Goal: Information Seeking & Learning: Learn about a topic

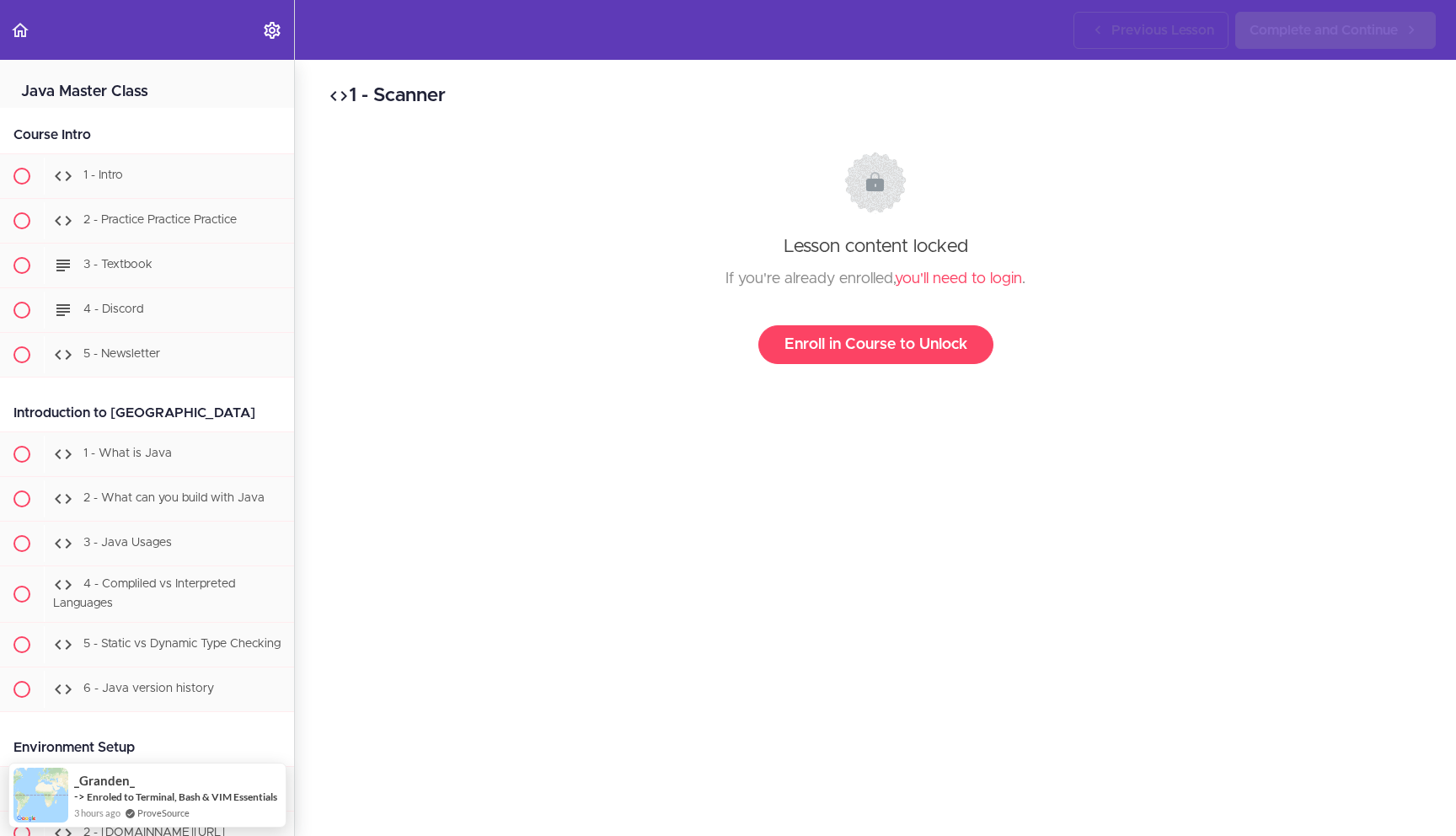
scroll to position [6296, 0]
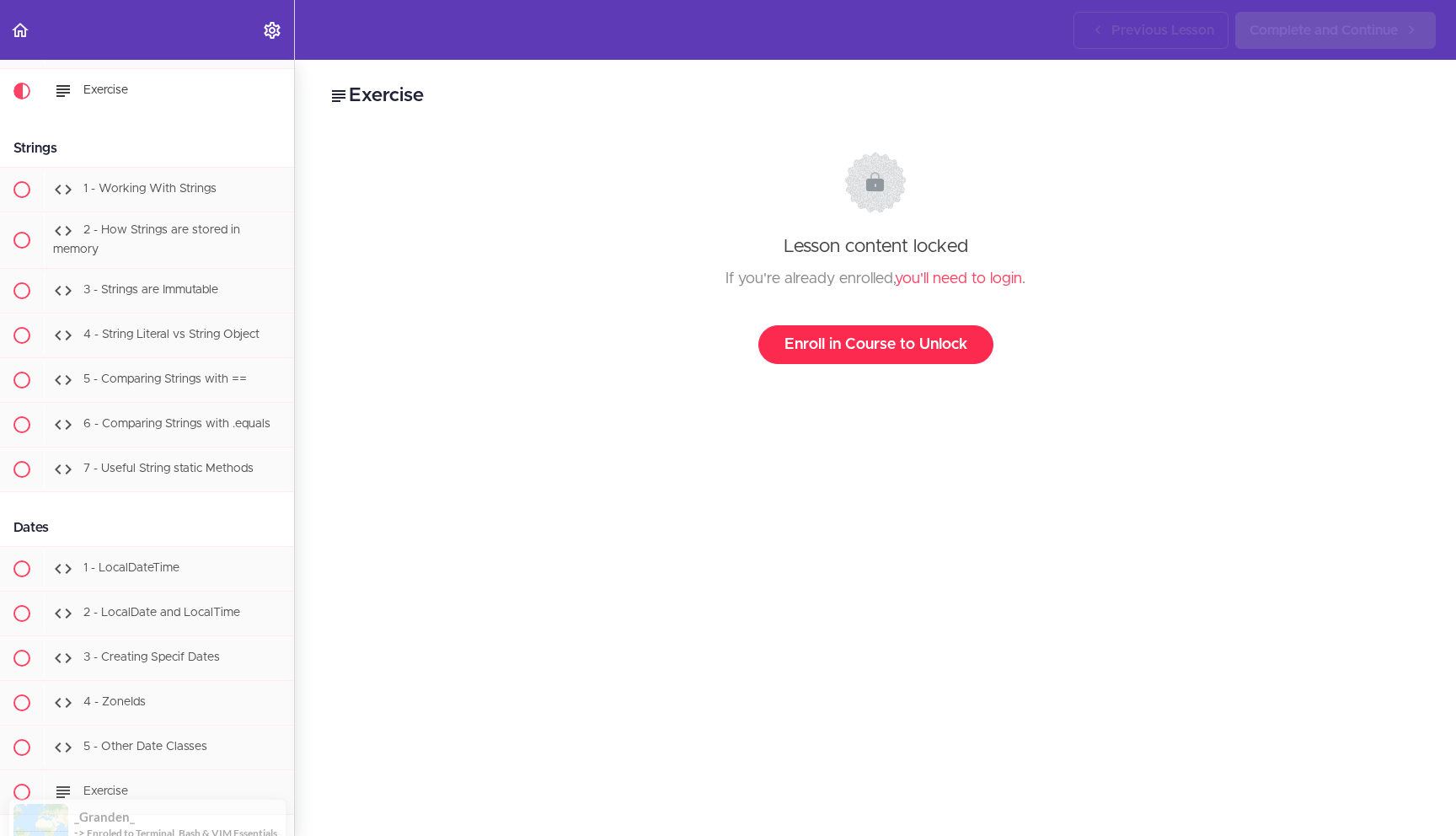
click at [869, 350] on link "Enroll in Course to Unlock" at bounding box center [876, 344] width 235 height 39
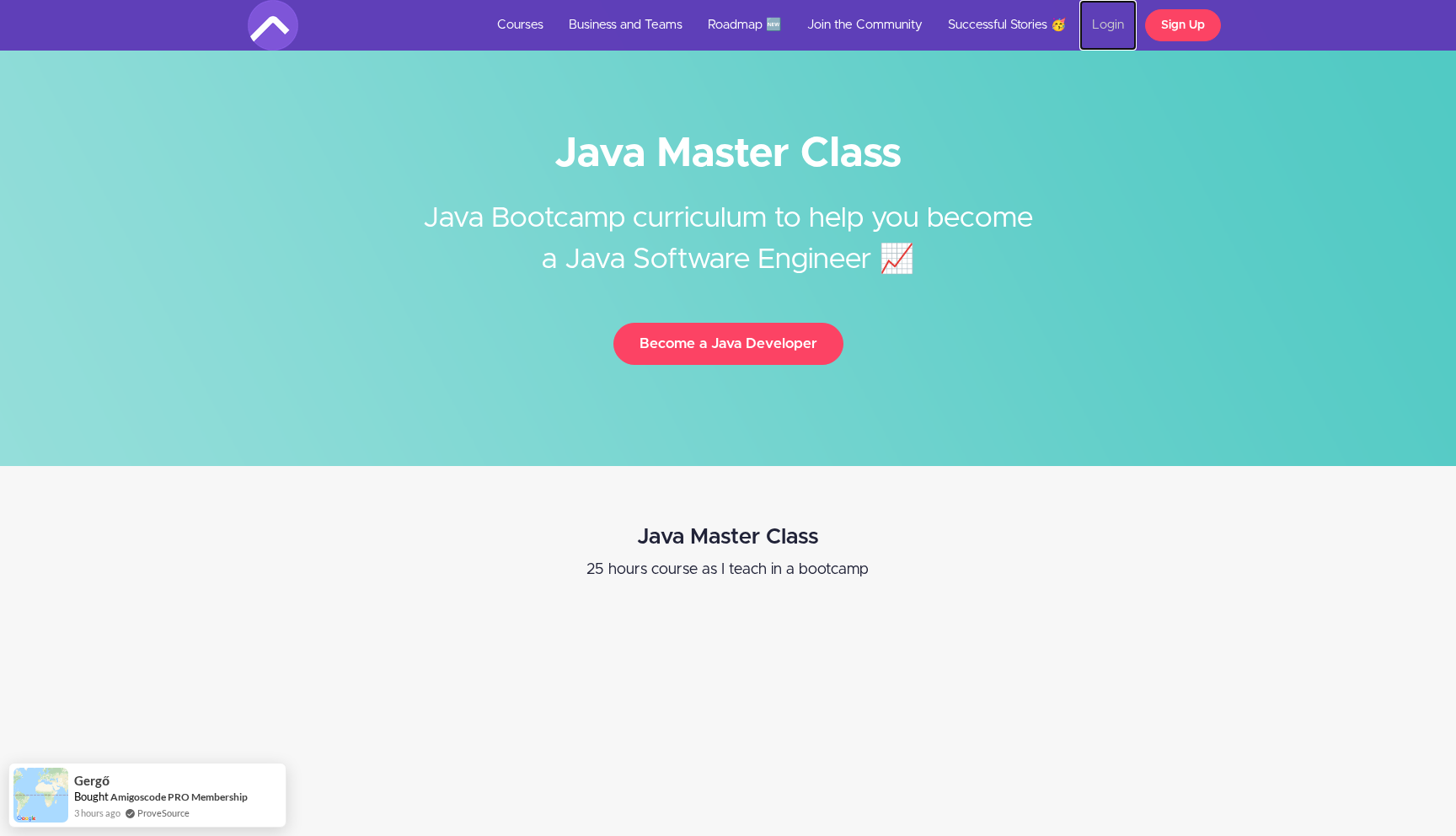
click at [1109, 26] on link "Login" at bounding box center [1108, 25] width 57 height 50
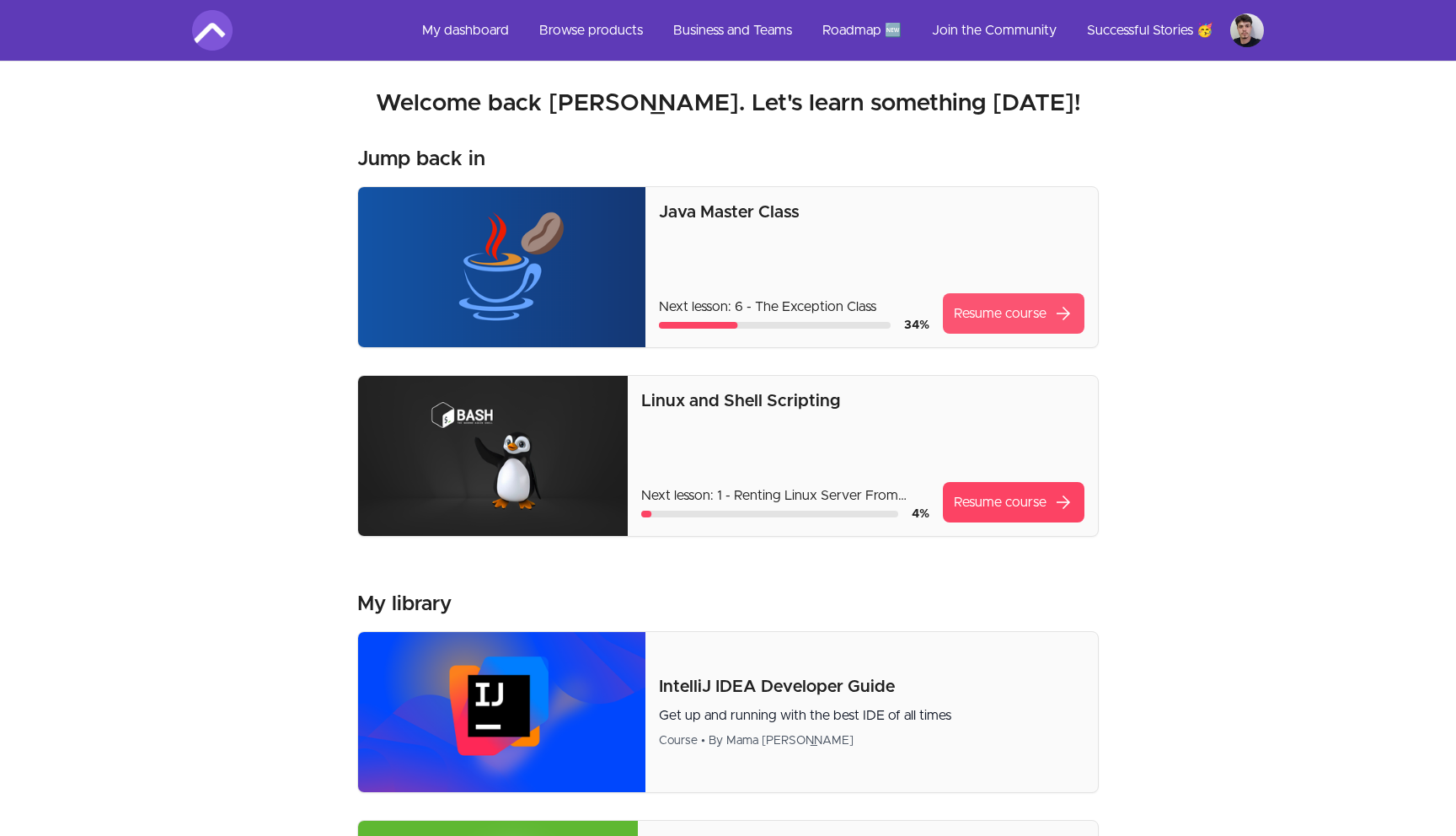
click at [1013, 320] on link "Resume course arrow_forward" at bounding box center [1013, 313] width 141 height 41
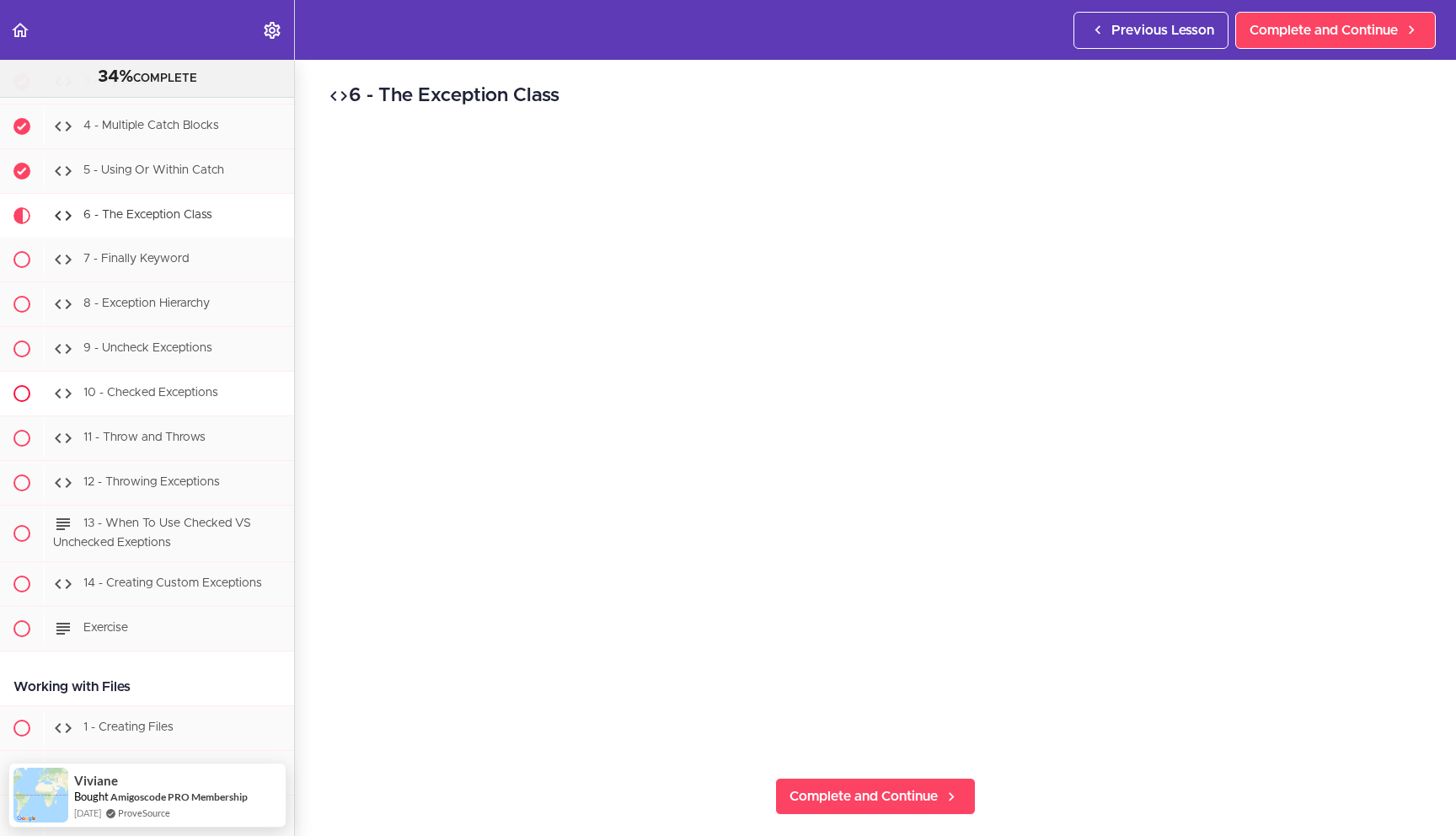
scroll to position [6749, 0]
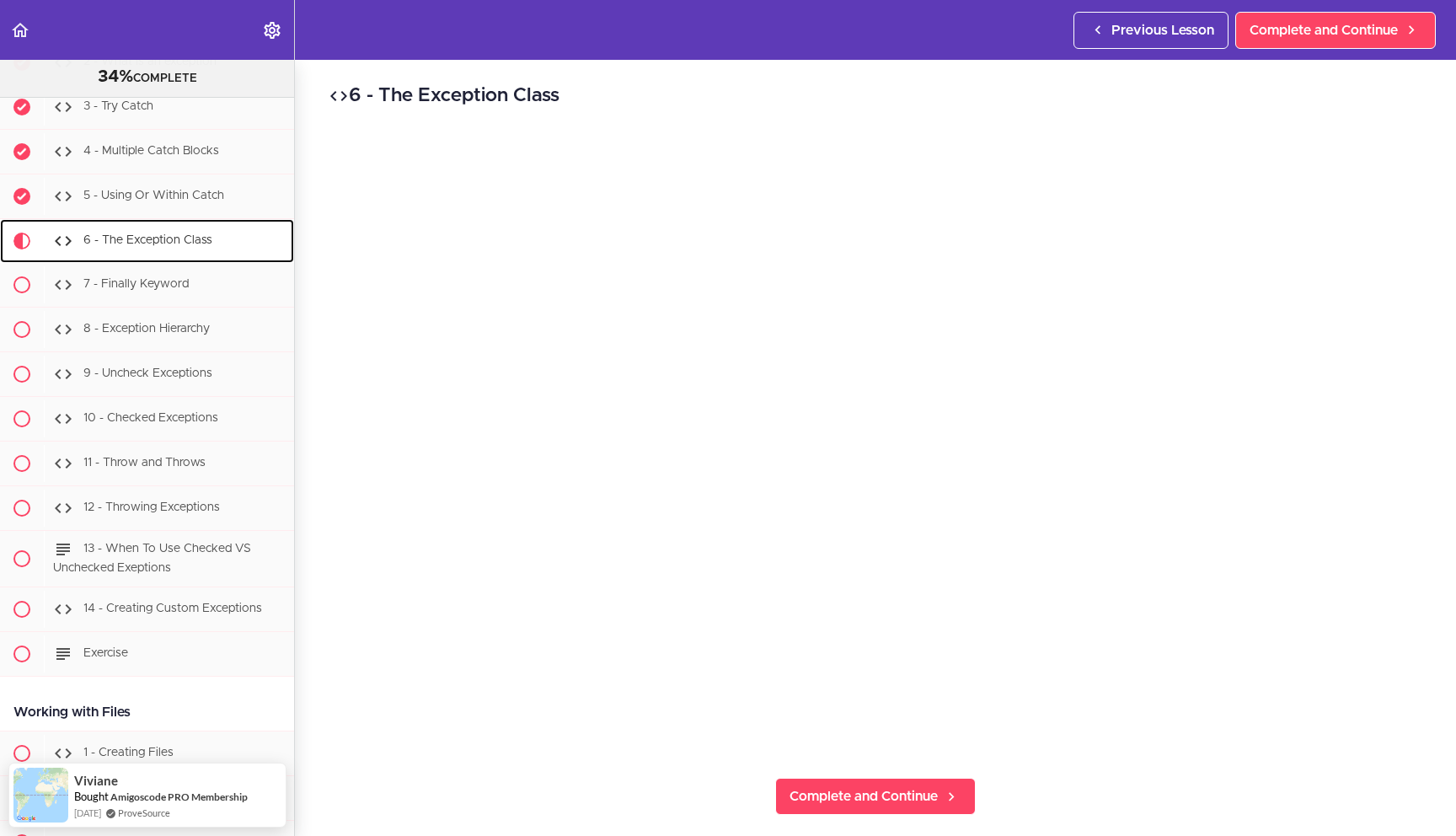
click at [157, 234] on span "6 - The Exception Class" at bounding box center [147, 240] width 129 height 12
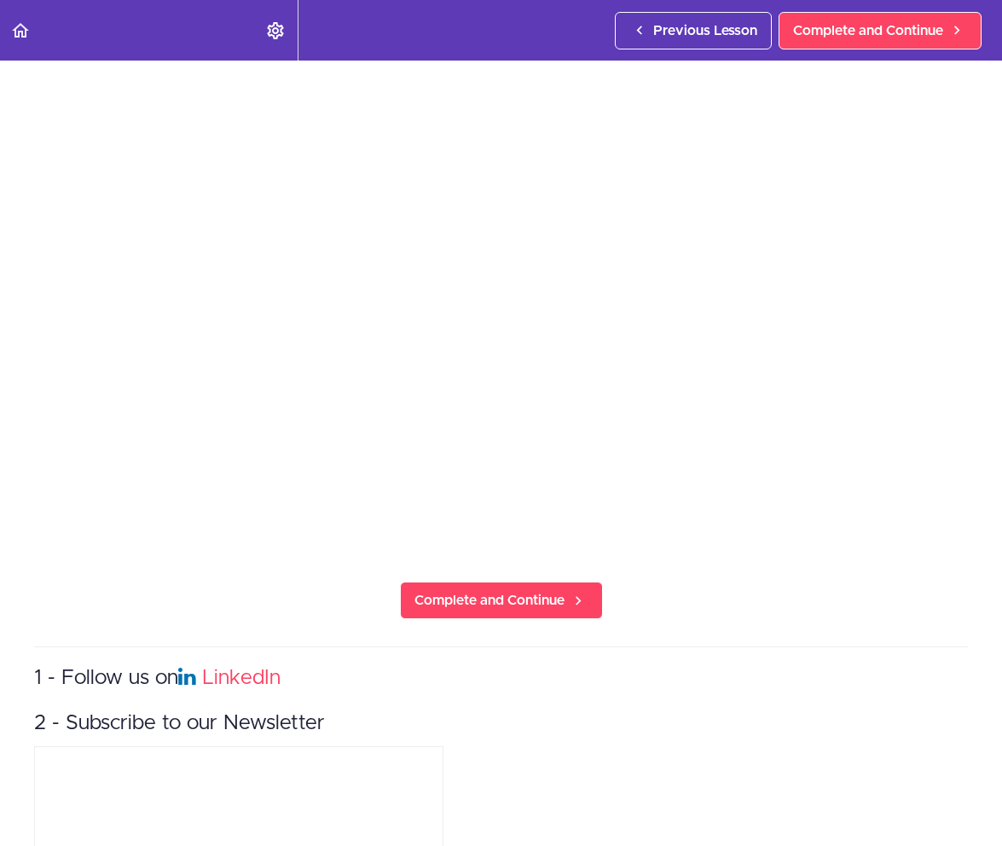
scroll to position [0, 0]
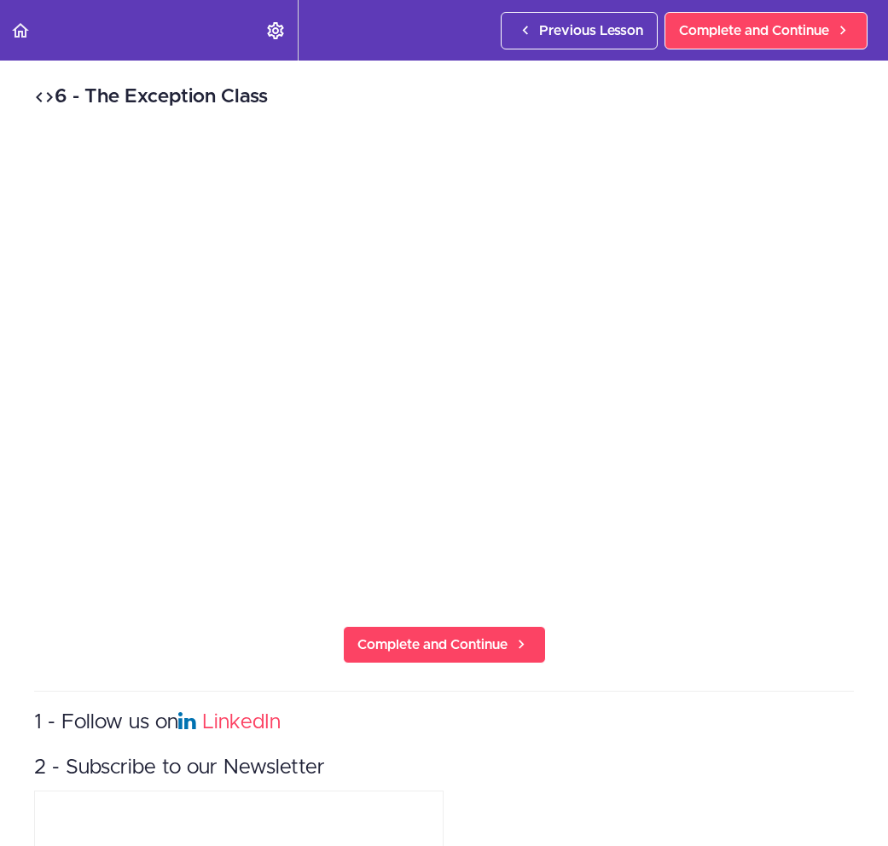
click at [49, 666] on div "6 - The Exception Class Complete and Continue 1 - Follow us on LinkedIn 2 - Sub…" at bounding box center [444, 454] width 888 height 786
click at [153, 641] on div "6 - The Exception Class Complete and Continue 1 - Follow us on LinkedIn 2 - Sub…" at bounding box center [444, 454] width 888 height 786
click at [411, 649] on span "Complete and Continue" at bounding box center [432, 645] width 150 height 20
click at [169, 646] on div "7 - Finally Keyword Complete and Continue 1 - Follow us on LinkedIn 2 - Subscri…" at bounding box center [444, 454] width 888 height 786
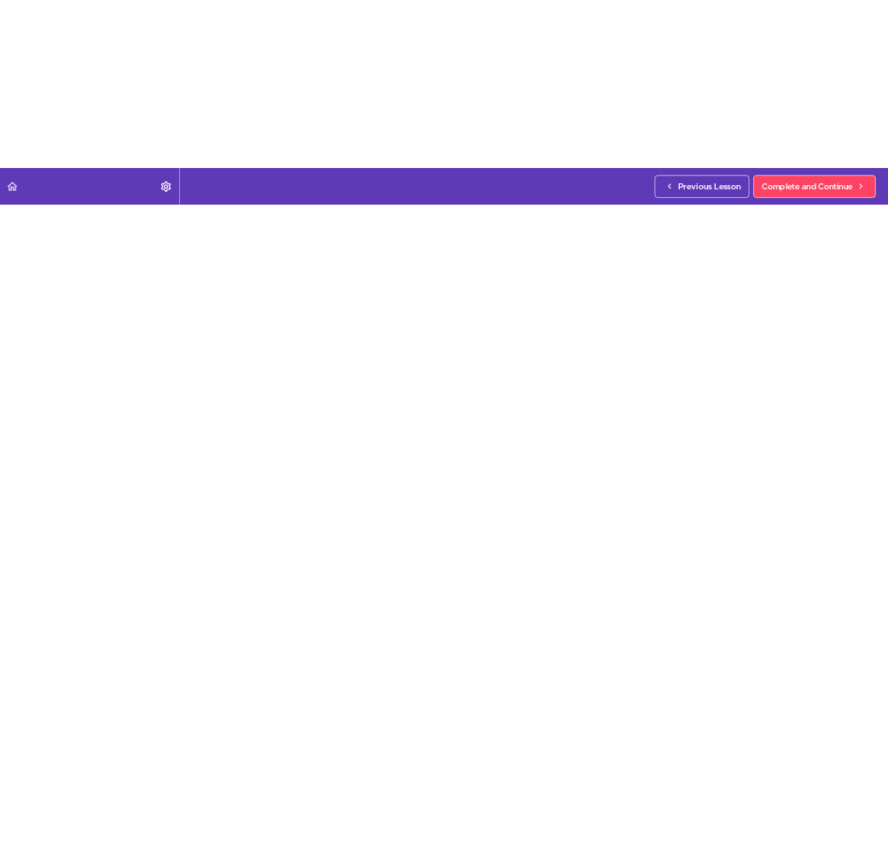
scroll to position [65, 0]
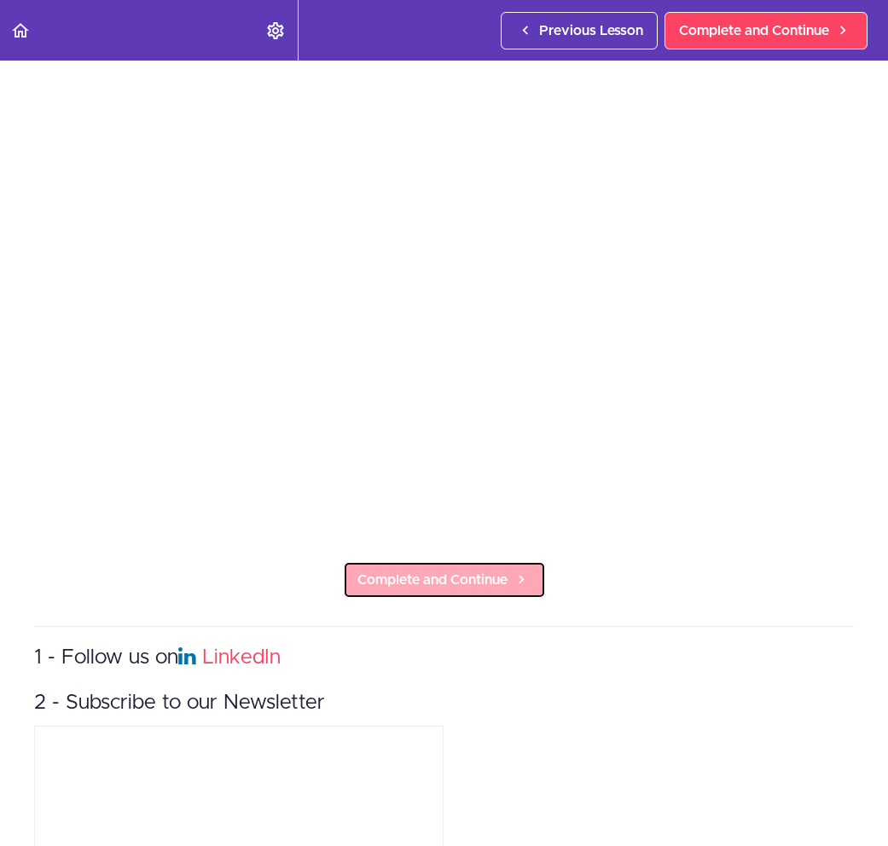
click at [484, 585] on span "Complete and Continue" at bounding box center [432, 580] width 150 height 20
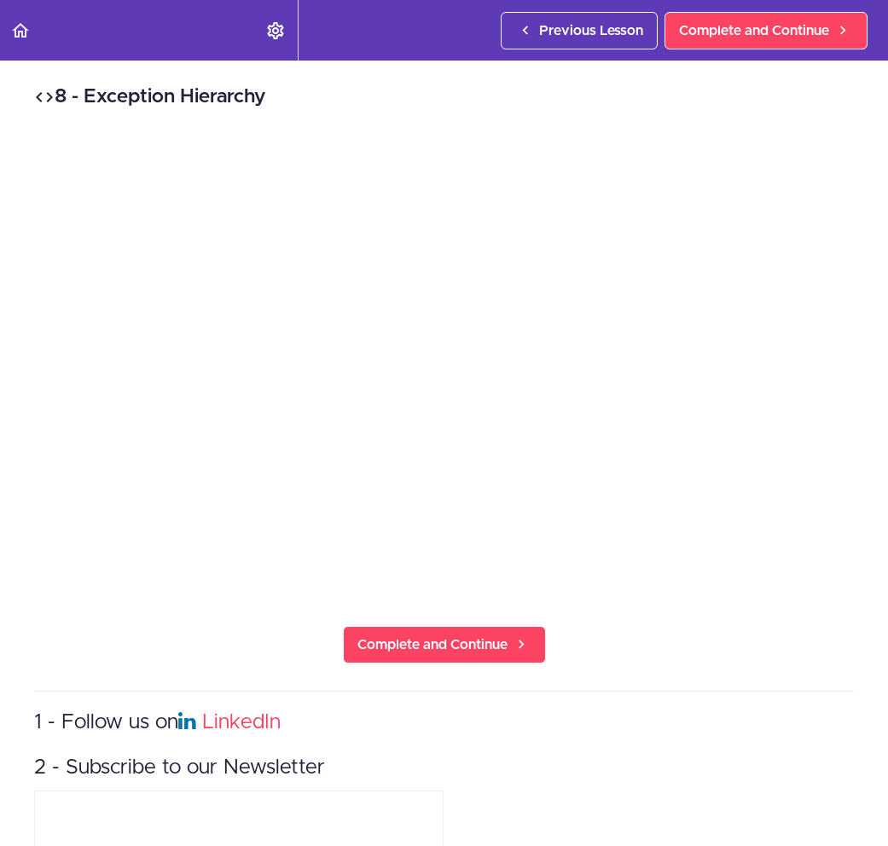
click at [210, 623] on div "8 - Exception Hierarchy Complete and Continue 1 - Follow us on LinkedIn 2 - Sub…" at bounding box center [444, 454] width 888 height 786
click at [159, 625] on div "8 - Exception Hierarchy Complete and Continue 1 - Follow us on LinkedIn 2 - Sub…" at bounding box center [444, 454] width 888 height 786
click at [172, 632] on div "8 - Exception Hierarchy Complete and Continue 1 - Follow us on LinkedIn 2 - Sub…" at bounding box center [444, 454] width 888 height 786
click at [151, 645] on div "8 - Exception Hierarchy Complete and Continue 1 - Follow us on LinkedIn 2 - Sub…" at bounding box center [444, 454] width 888 height 786
click at [485, 652] on span "Complete and Continue" at bounding box center [432, 645] width 150 height 20
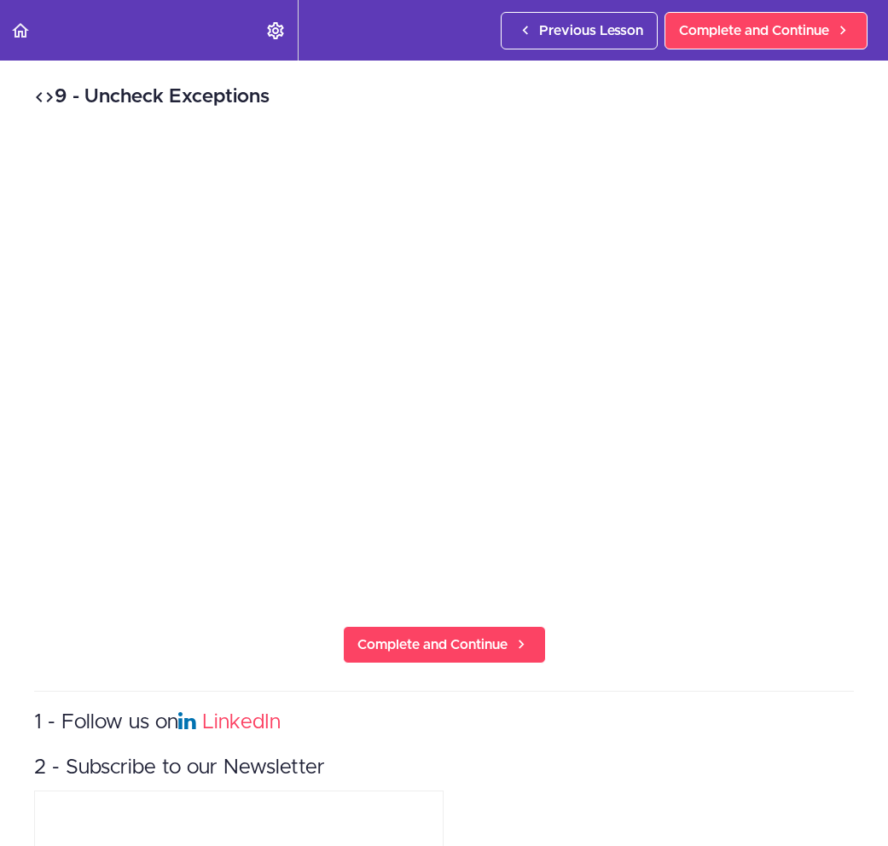
click at [215, 646] on div "9 - Uncheck Exceptions Complete and Continue 1 - Follow us on LinkedIn 2 - Subs…" at bounding box center [444, 454] width 888 height 786
click at [195, 655] on div "9 - Uncheck Exceptions Complete and Continue 1 - Follow us on LinkedIn 2 - Subs…" at bounding box center [444, 454] width 888 height 786
click at [206, 636] on div "9 - Uncheck Exceptions Complete and Continue 1 - Follow us on LinkedIn 2 - Subs…" at bounding box center [444, 454] width 888 height 786
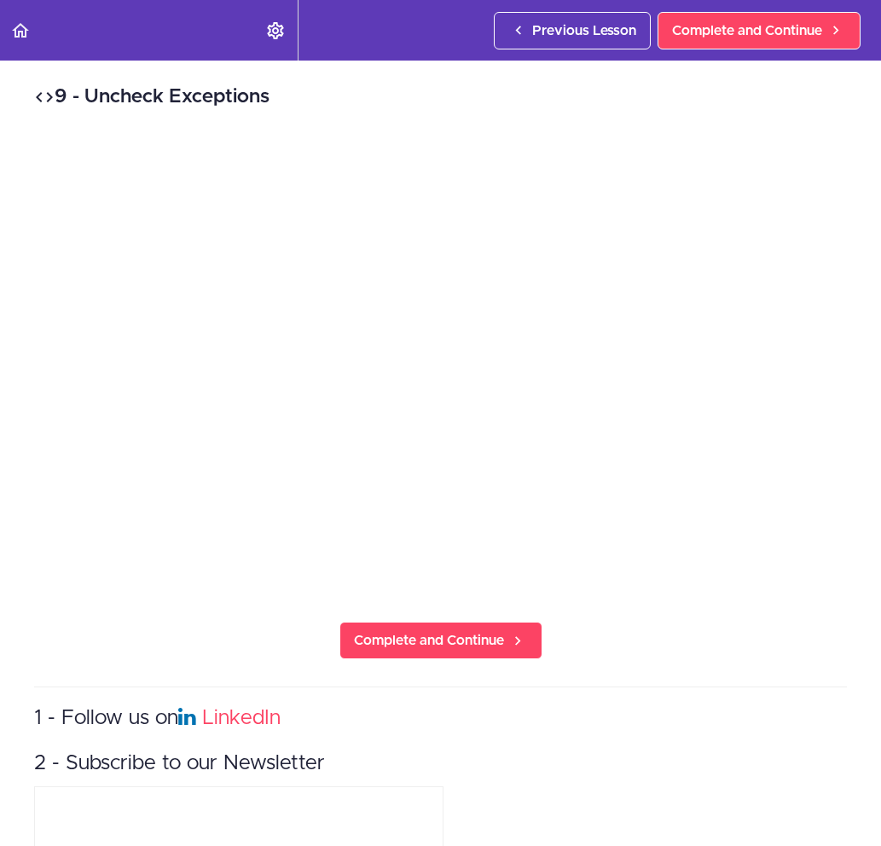
click at [690, 718] on h3 "1 - Follow us on LinkedIn" at bounding box center [440, 719] width 813 height 28
click at [404, 641] on span "Complete and Continue" at bounding box center [429, 640] width 150 height 20
click at [45, 630] on div "10 - Checked Exceptions Complete and Continue 1 - Follow us on LinkedIn 2 - Sub…" at bounding box center [440, 454] width 881 height 786
click at [20, 675] on div "10 - Checked Exceptions Complete and Continue 1 - Follow us on LinkedIn 2 - Sub…" at bounding box center [440, 454] width 881 height 786
click at [222, 639] on div "10 - Checked Exceptions Complete and Continue 1 - Follow us on LinkedIn 2 - Sub…" at bounding box center [440, 454] width 881 height 786
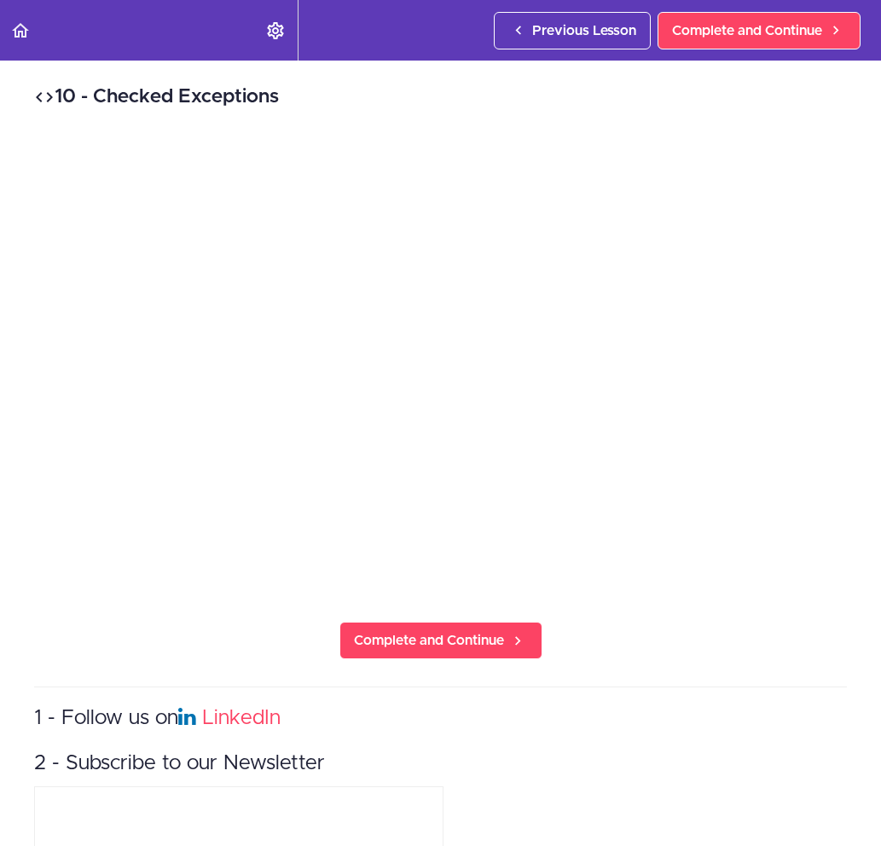
click at [176, 632] on div "10 - Checked Exceptions Complete and Continue 1 - Follow us on LinkedIn 2 - Sub…" at bounding box center [440, 454] width 881 height 786
click at [186, 619] on div "10 - Checked Exceptions Complete and Continue 1 - Follow us on LinkedIn 2 - Sub…" at bounding box center [440, 454] width 881 height 786
click at [407, 646] on span "Complete and Continue" at bounding box center [429, 640] width 150 height 20
click at [663, 635] on div "11 - Throw and Throws Complete and Continue 1 - Follow us on LinkedIn 2 - Subsc…" at bounding box center [440, 454] width 881 height 786
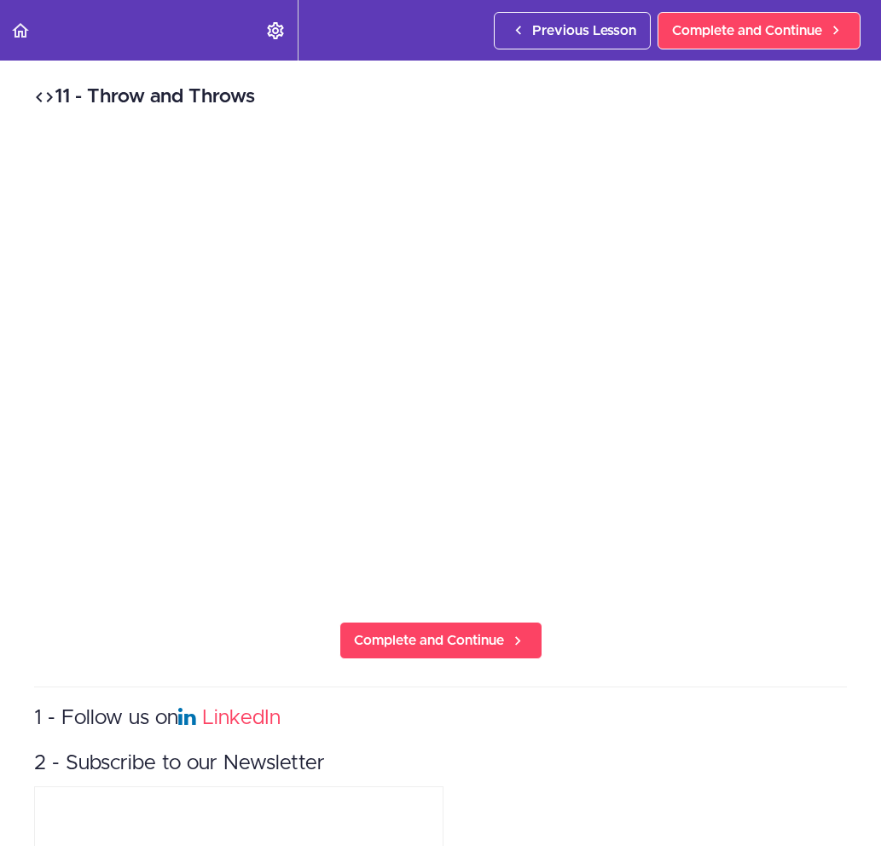
click at [700, 622] on div "11 - Throw and Throws Complete and Continue 1 - Follow us on LinkedIn 2 - Subsc…" at bounding box center [440, 454] width 881 height 786
click at [455, 641] on span "Complete and Continue" at bounding box center [429, 640] width 150 height 20
click at [179, 659] on div "12 - Throwing Exceptions Complete and Continue 1 - Follow us on LinkedIn 2 - Su…" at bounding box center [440, 454] width 881 height 786
click at [55, 610] on div "12 - Throwing Exceptions Complete and Continue 1 - Follow us on LinkedIn 2 - Su…" at bounding box center [440, 454] width 881 height 786
click at [233, 619] on div "12 - Throwing Exceptions Complete and Continue 1 - Follow us on LinkedIn 2 - Su…" at bounding box center [440, 454] width 881 height 786
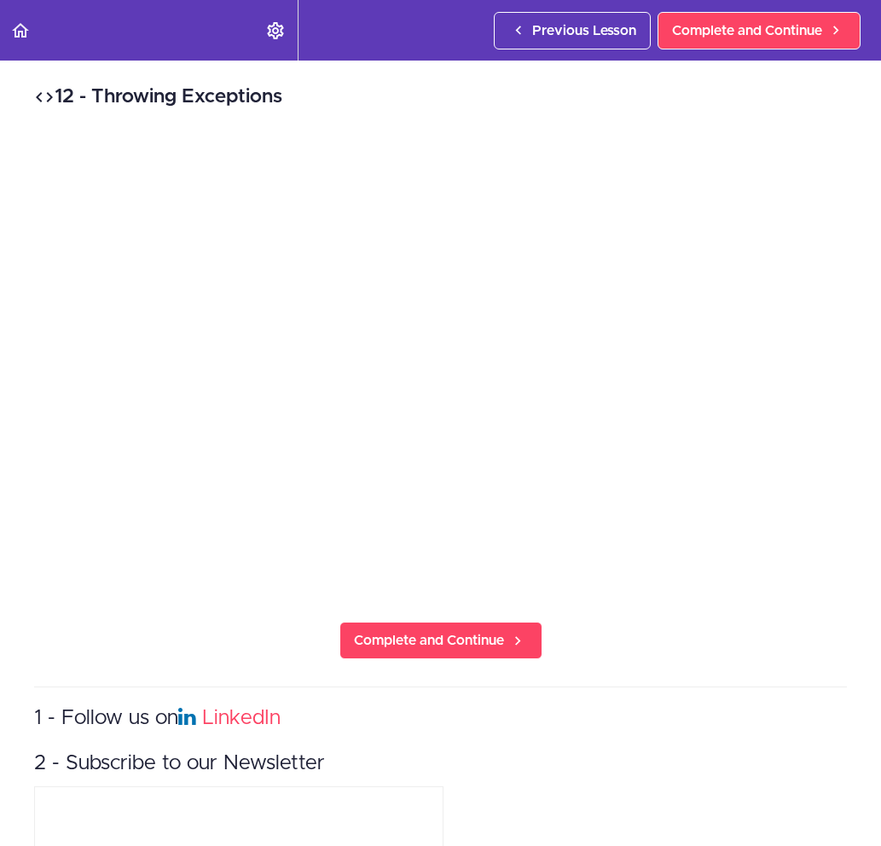
click at [149, 644] on div "12 - Throwing Exceptions Complete and Continue 1 - Follow us on LinkedIn 2 - Su…" at bounding box center [440, 454] width 881 height 786
click at [131, 625] on div "12 - Throwing Exceptions Complete and Continue 1 - Follow us on LinkedIn 2 - Su…" at bounding box center [440, 454] width 881 height 786
click at [158, 653] on div "12 - Throwing Exceptions Complete and Continue 1 - Follow us on LinkedIn 2 - Su…" at bounding box center [440, 454] width 881 height 786
click at [202, 623] on div "12 - Throwing Exceptions Complete and Continue 1 - Follow us on LinkedIn 2 - Su…" at bounding box center [440, 454] width 881 height 786
click at [224, 646] on div "12 - Throwing Exceptions Complete and Continue 1 - Follow us on LinkedIn 2 - Su…" at bounding box center [440, 454] width 881 height 786
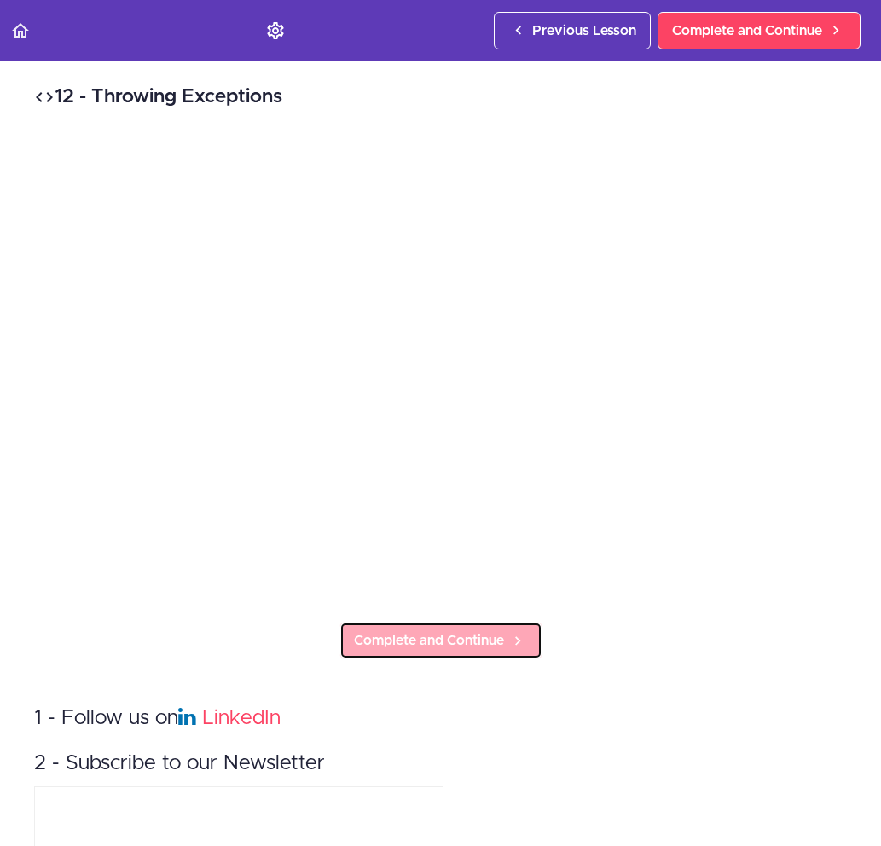
click at [494, 636] on span "Complete and Continue" at bounding box center [429, 640] width 150 height 20
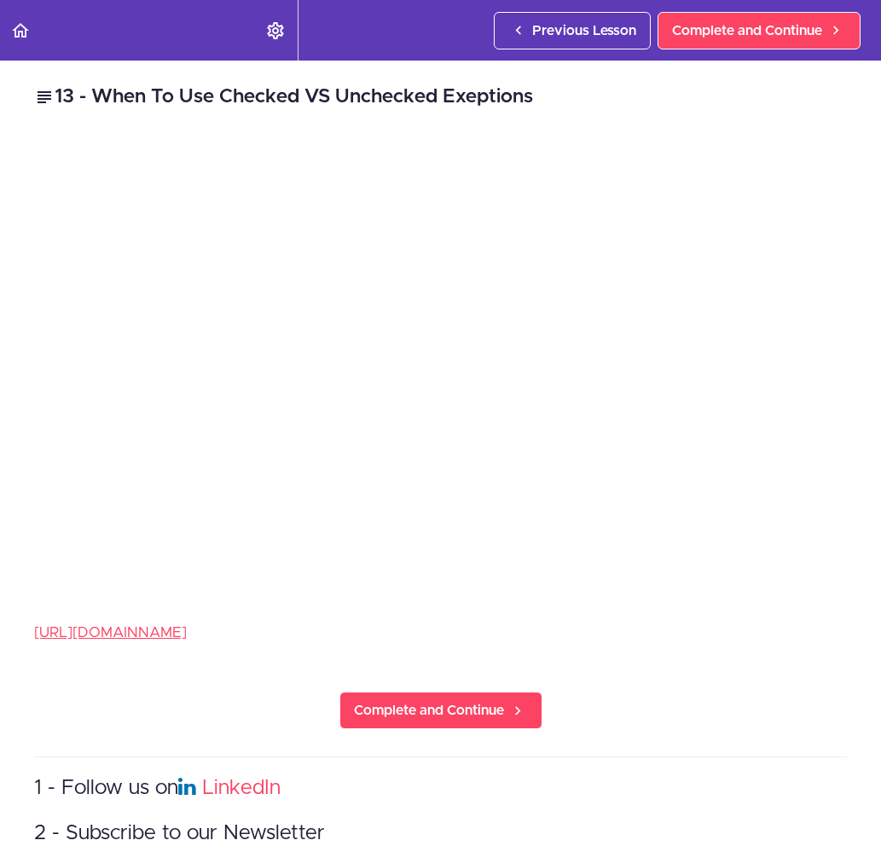
click at [81, 721] on div "13 - When To Use Checked VS Unchecked Exeptions [URL][DOMAIN_NAME] Complete and…" at bounding box center [440, 454] width 881 height 786
click at [656, 633] on p "[URL][DOMAIN_NAME]" at bounding box center [440, 633] width 813 height 26
click at [470, 719] on span "Complete and Continue" at bounding box center [429, 710] width 150 height 20
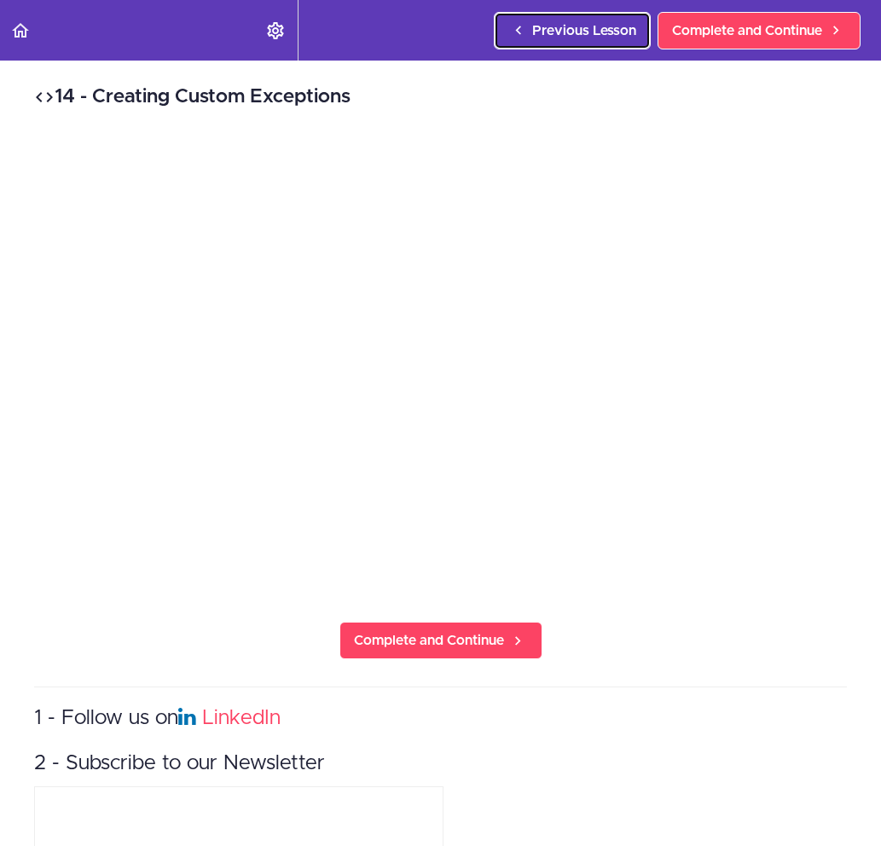
click at [550, 27] on span "Previous Lesson" at bounding box center [584, 30] width 104 height 20
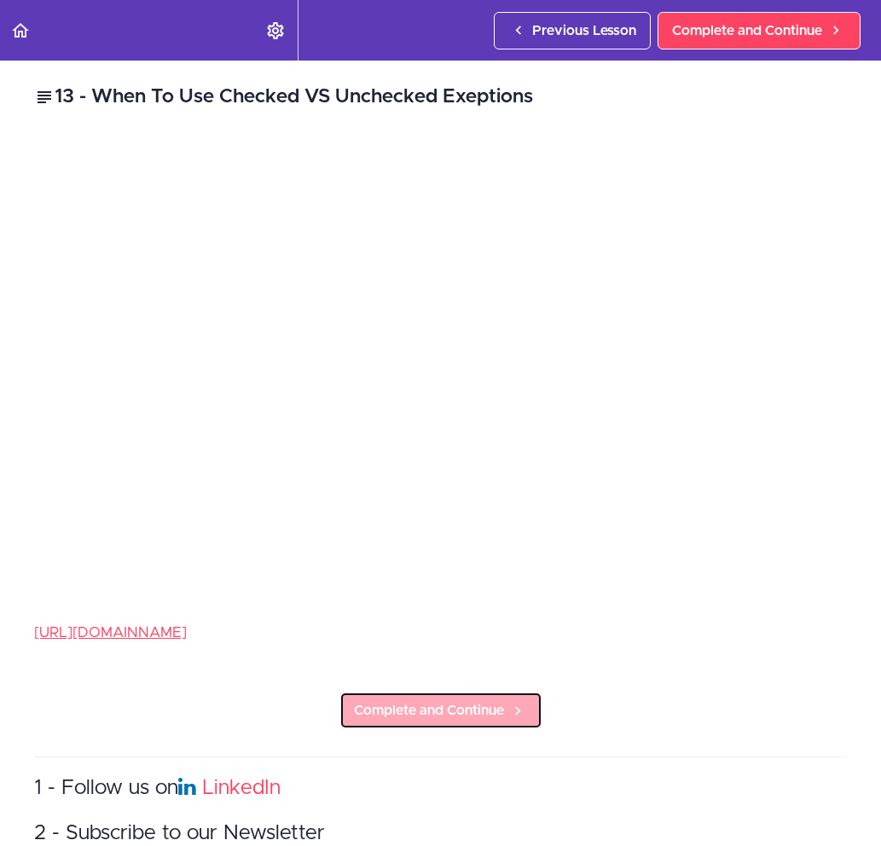
click at [395, 694] on link "Complete and Continue" at bounding box center [441, 711] width 203 height 38
